Goal: Task Accomplishment & Management: Use online tool/utility

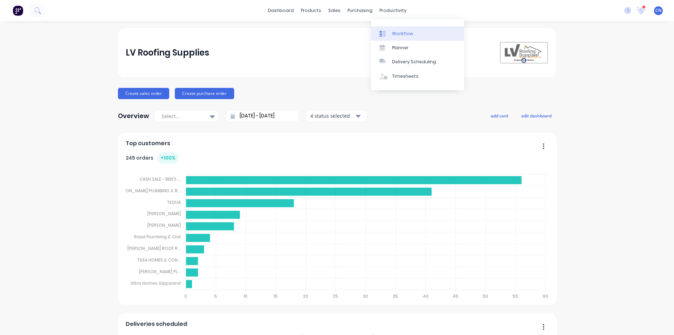
click at [402, 33] on div "Workflow" at bounding box center [402, 34] width 21 height 6
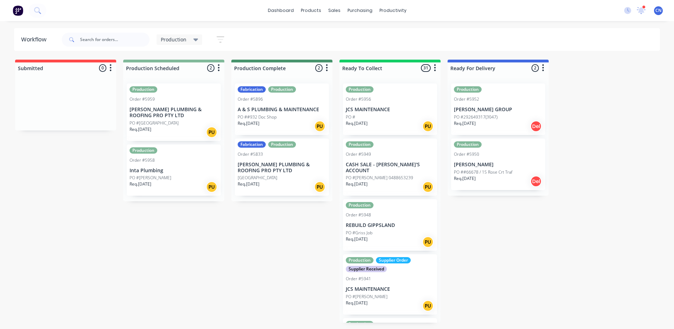
click at [163, 119] on div "Production Order #5959 [PERSON_NAME] PLUMBING & ROOFING PRO PTY LTD [GEOGRAPHIC…" at bounding box center [174, 113] width 94 height 58
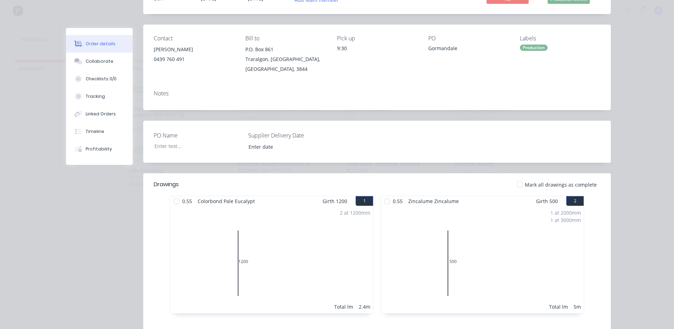
scroll to position [105, 0]
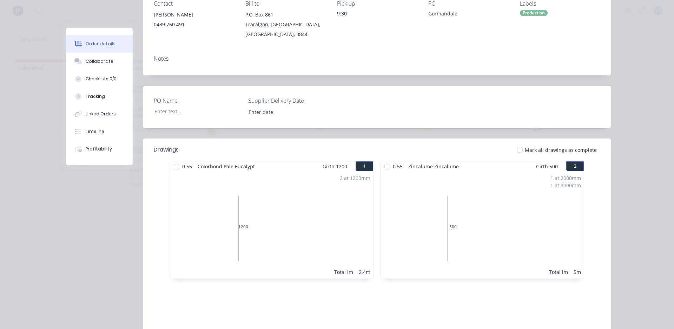
click at [172, 162] on div at bounding box center [177, 167] width 14 height 14
click at [384, 162] on div at bounding box center [387, 167] width 14 height 14
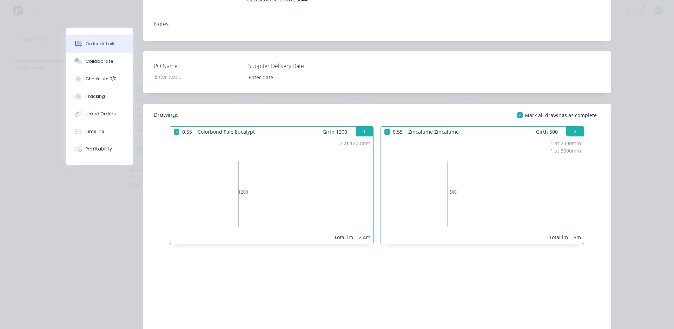
scroll to position [140, 0]
click at [109, 99] on button "Tracking" at bounding box center [99, 97] width 67 height 18
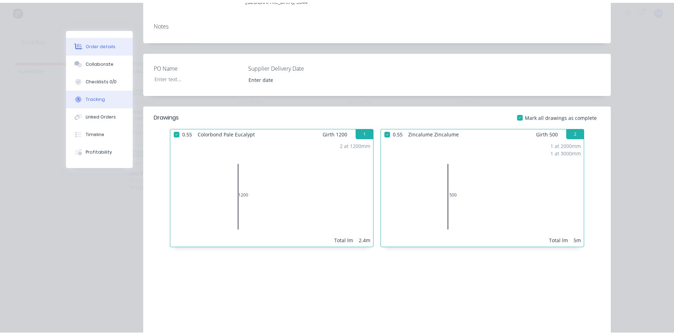
scroll to position [0, 0]
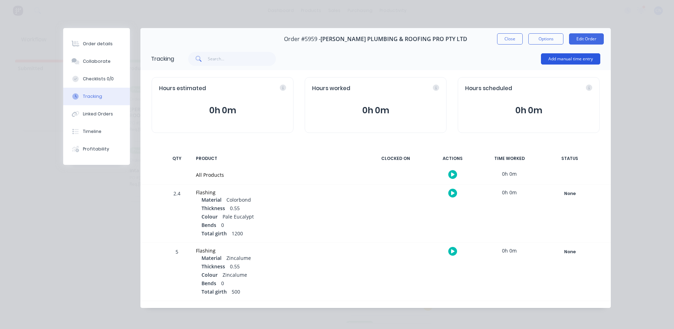
click at [559, 57] on button "Add manual time entry" at bounding box center [570, 58] width 59 height 11
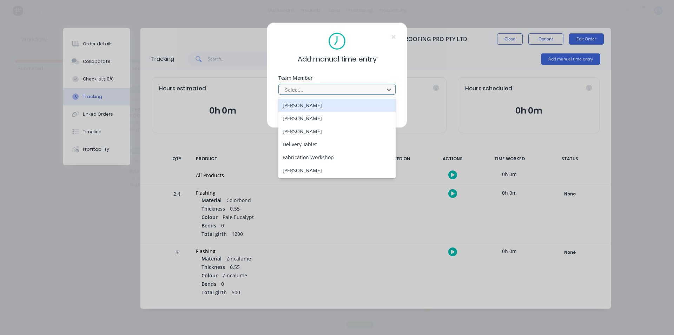
click at [358, 91] on div at bounding box center [332, 89] width 96 height 9
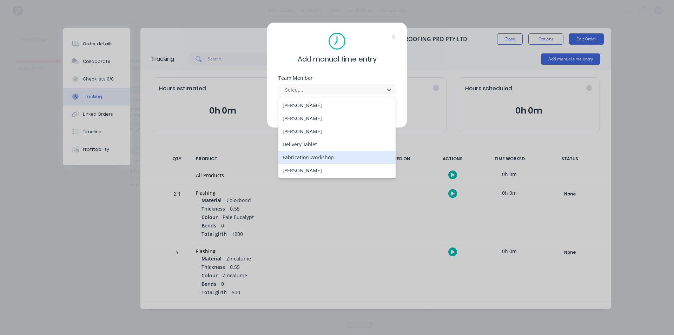
drag, startPoint x: 323, startPoint y: 127, endPoint x: 312, endPoint y: 160, distance: 34.2
click at [313, 160] on div "[PERSON_NAME] [PERSON_NAME] [PERSON_NAME] Delivery Tablet Fabrication Workshop …" at bounding box center [336, 137] width 117 height 81
click at [312, 160] on div "Fabrication Workshop" at bounding box center [336, 157] width 117 height 13
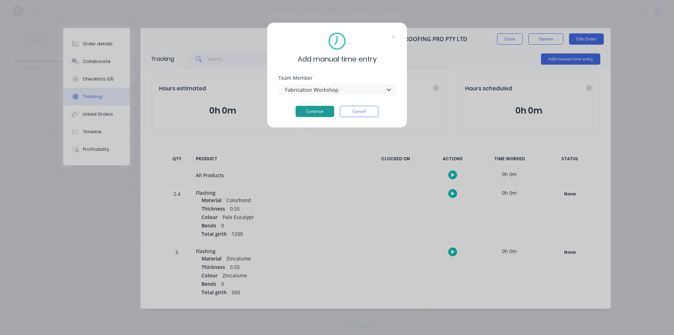
click at [309, 108] on button "Continue" at bounding box center [315, 111] width 39 height 11
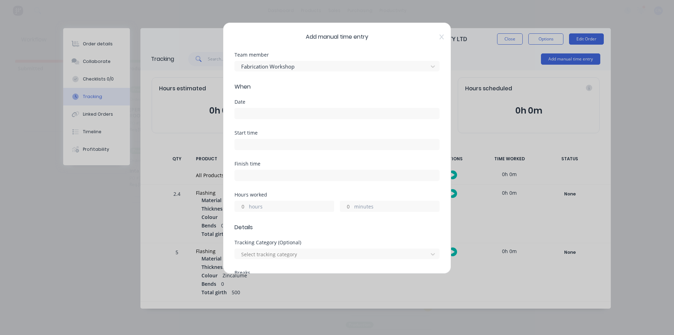
click at [272, 113] on input at bounding box center [337, 113] width 204 height 11
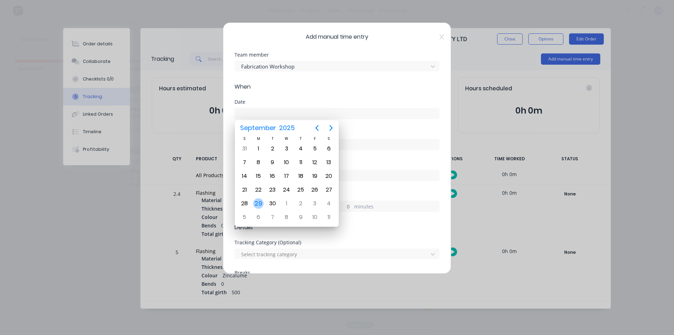
click at [261, 204] on div "29" at bounding box center [258, 203] width 11 height 11
type input "[DATE]"
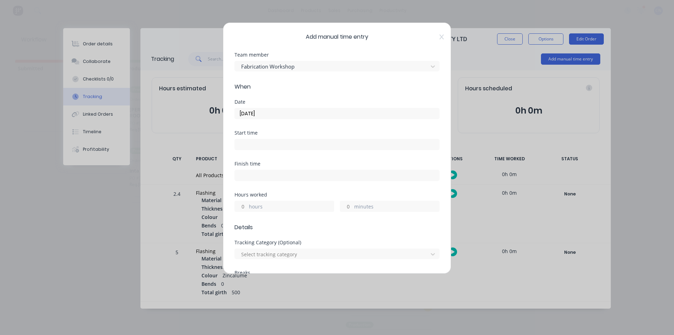
click at [246, 145] on input at bounding box center [337, 144] width 204 height 11
click at [246, 148] on input "07:50 AM" at bounding box center [337, 144] width 204 height 11
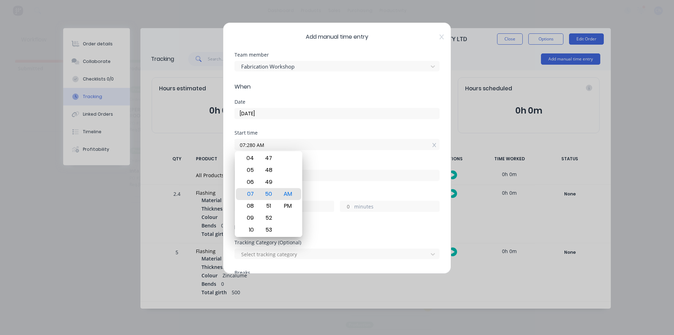
type input "07:28 AM"
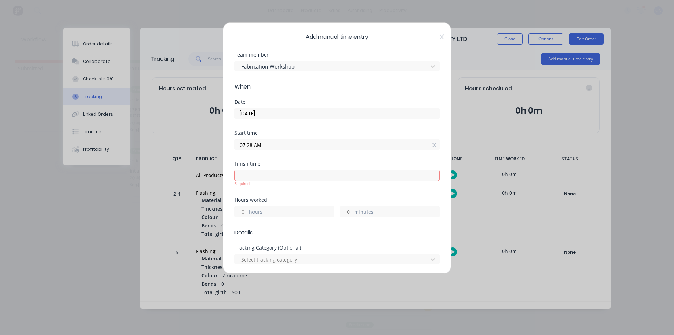
click at [249, 179] on input at bounding box center [337, 175] width 204 height 11
type input "07:50 AM"
type input "0"
type input "22"
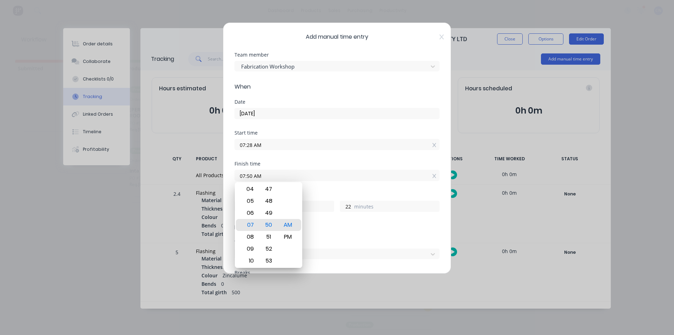
click at [348, 175] on input "07:50 AM" at bounding box center [337, 175] width 204 height 11
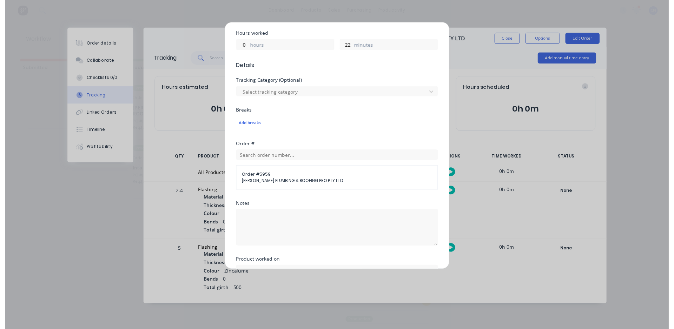
scroll to position [211, 0]
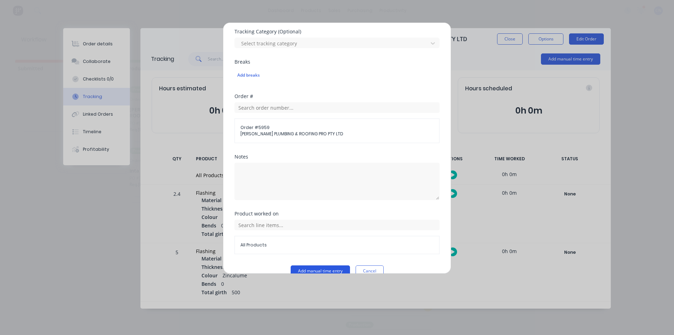
click at [323, 268] on button "Add manual time entry" at bounding box center [320, 270] width 59 height 11
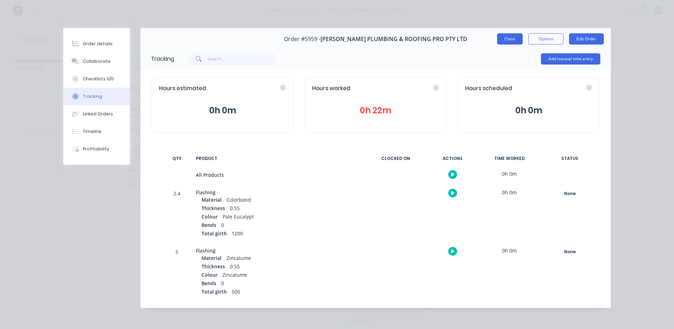
click at [512, 41] on button "Close" at bounding box center [510, 38] width 26 height 11
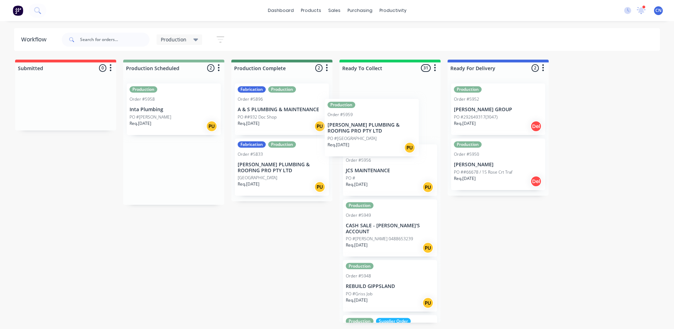
drag, startPoint x: 165, startPoint y: 118, endPoint x: 369, endPoint y: 135, distance: 205.0
click at [369, 135] on div "Submitted 0 Summaries Total order value Invoiced to date To be invoiced Product…" at bounding box center [529, 191] width 1069 height 263
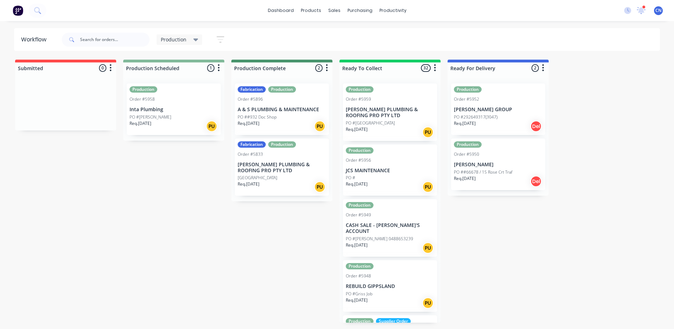
click at [180, 113] on div "Production Order #5958 Inta Plumbing PO #[PERSON_NAME] Req. [DATE] PU" at bounding box center [174, 110] width 94 height 52
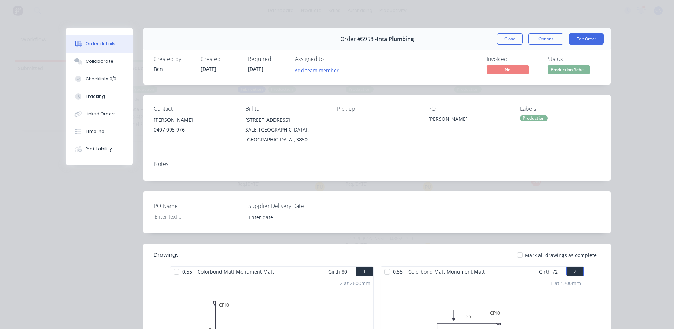
click at [175, 265] on div at bounding box center [177, 272] width 14 height 14
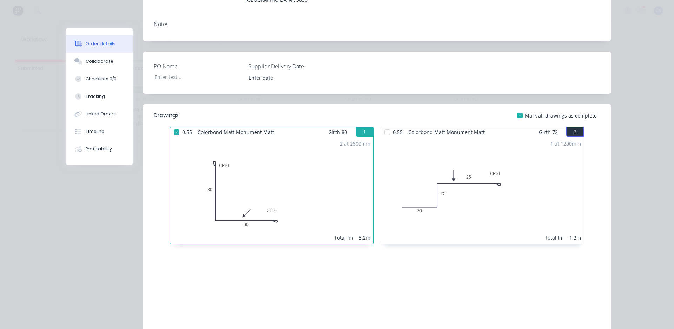
scroll to position [140, 0]
click at [387, 125] on div at bounding box center [387, 132] width 14 height 14
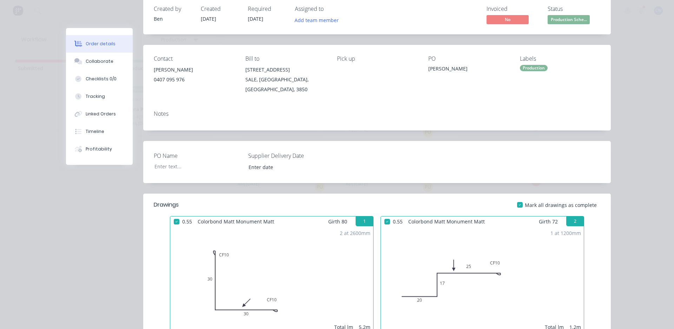
scroll to position [0, 0]
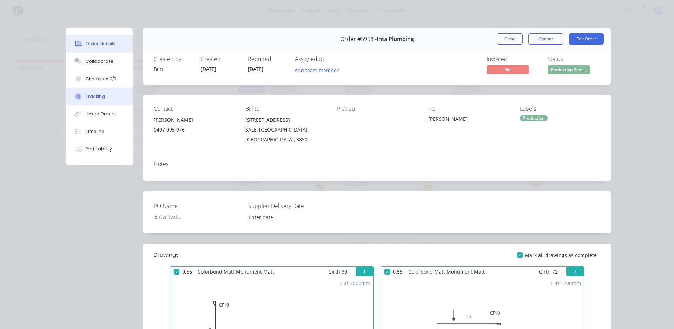
click at [89, 93] on div "Tracking" at bounding box center [95, 96] width 19 height 6
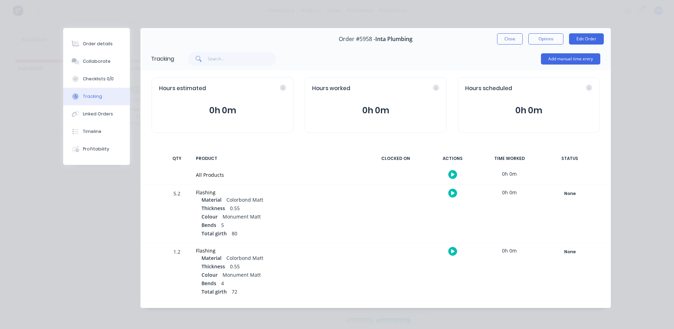
click at [454, 175] on div at bounding box center [452, 174] width 53 height 17
click at [455, 175] on div at bounding box center [452, 174] width 53 height 17
click at [451, 176] on icon "button" at bounding box center [453, 174] width 4 height 5
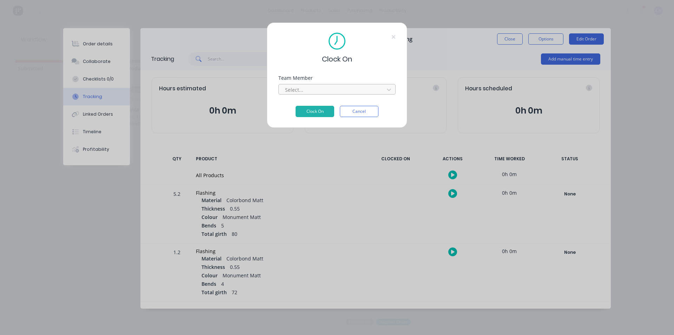
click at [290, 94] on div "Select..." at bounding box center [332, 89] width 100 height 11
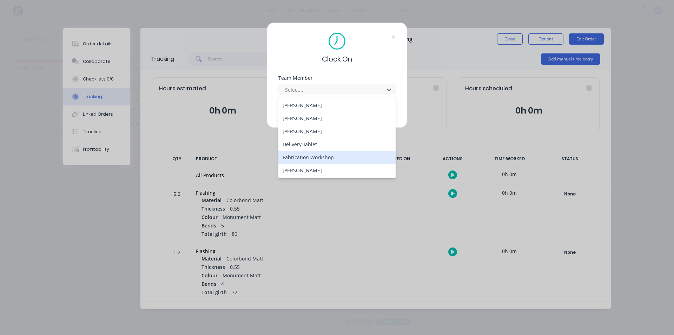
click at [300, 161] on div "Fabrication Workshop" at bounding box center [336, 157] width 117 height 13
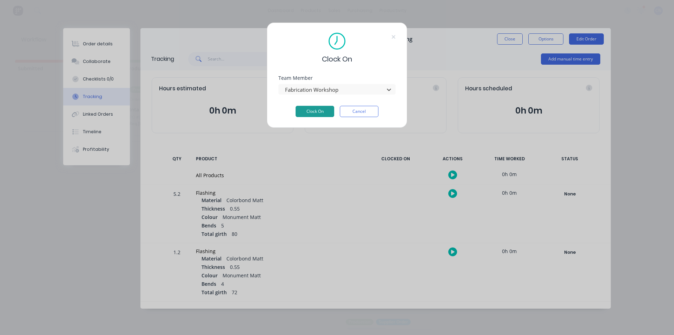
click at [300, 112] on button "Clock On" at bounding box center [315, 111] width 39 height 11
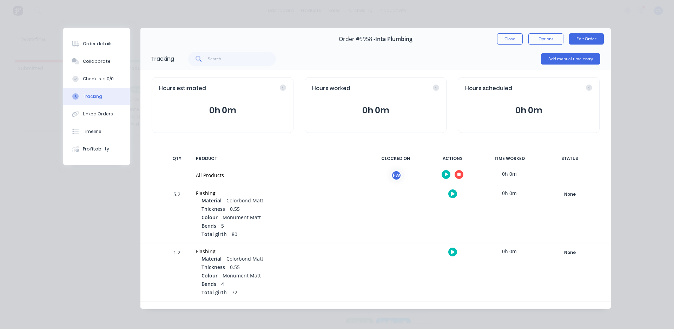
click at [458, 176] on icon "button" at bounding box center [460, 175] width 4 height 4
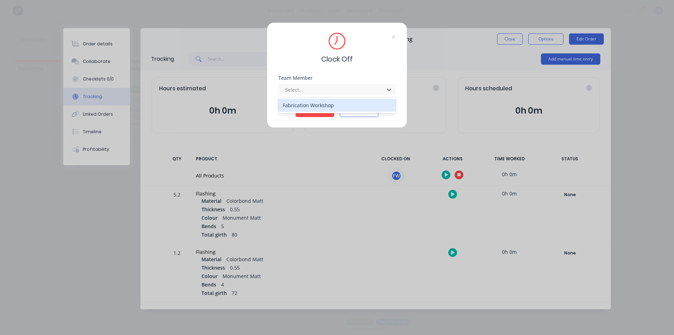
drag, startPoint x: 322, startPoint y: 90, endPoint x: 314, endPoint y: 118, distance: 28.7
click at [321, 90] on div at bounding box center [332, 89] width 96 height 9
click at [304, 102] on div "Fabrication Workshop" at bounding box center [336, 105] width 117 height 13
click at [308, 112] on button "Clock Off" at bounding box center [315, 111] width 39 height 11
